Goal: Check status: Verify the current state of an ongoing process or item

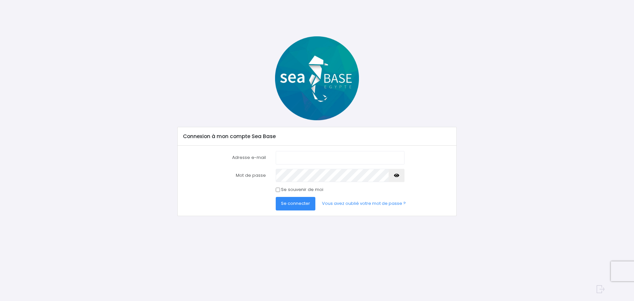
type input "alix.mass@live.fr"
click at [276, 197] on button "Se connecter" at bounding box center [296, 203] width 40 height 13
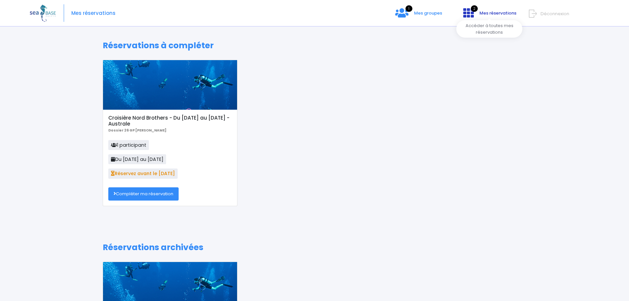
click at [476, 15] on link "2 Mes réservations" at bounding box center [489, 15] width 62 height 6
click at [438, 12] on span "Mes groupes" at bounding box center [428, 13] width 28 height 6
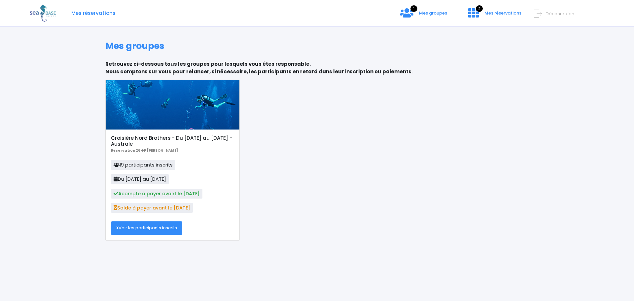
click at [138, 229] on link "Voir les participants inscrits" at bounding box center [146, 227] width 71 height 13
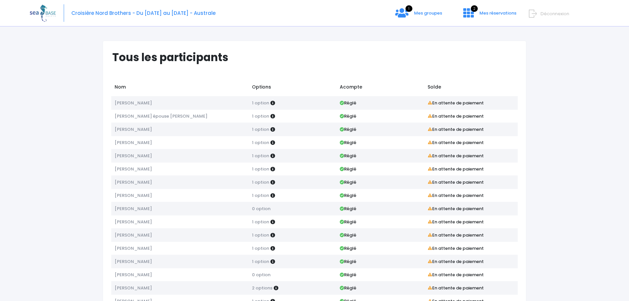
scroll to position [77, 0]
